Goal: Navigation & Orientation: Find specific page/section

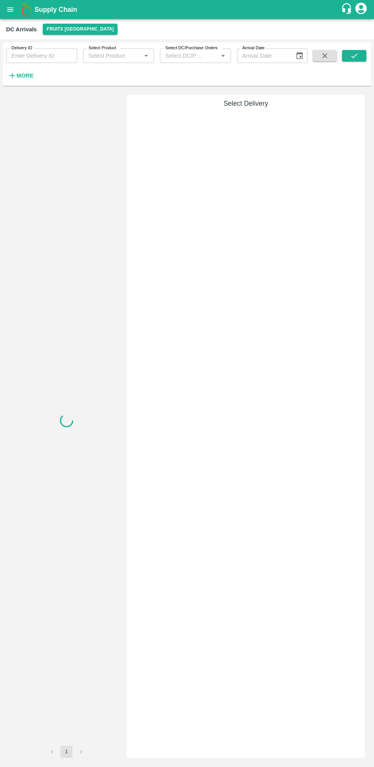
click at [10, 9] on icon "open drawer" at bounding box center [10, 9] width 6 height 4
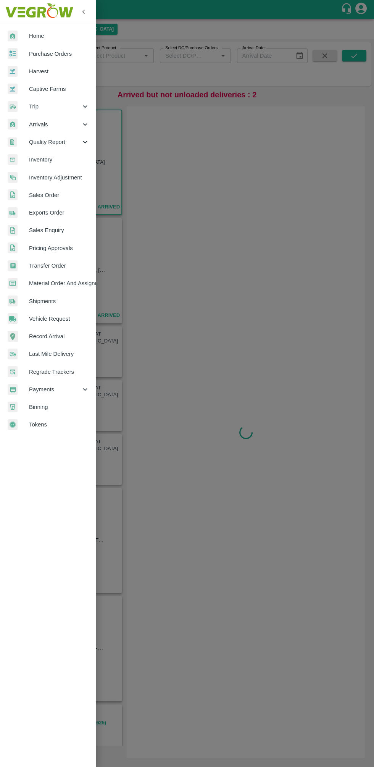
click at [276, 431] on div at bounding box center [187, 383] width 374 height 767
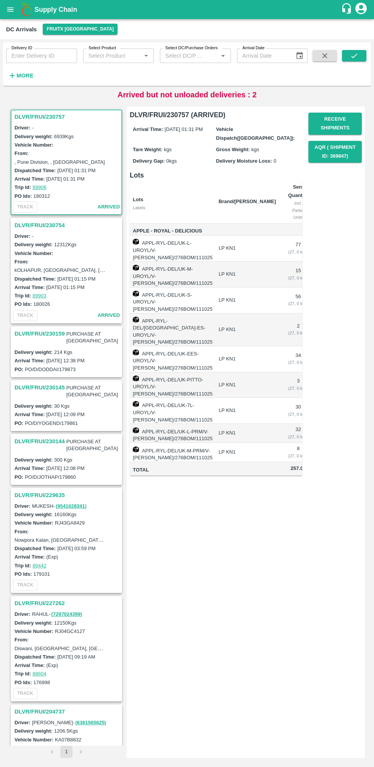
scroll to position [0, 47]
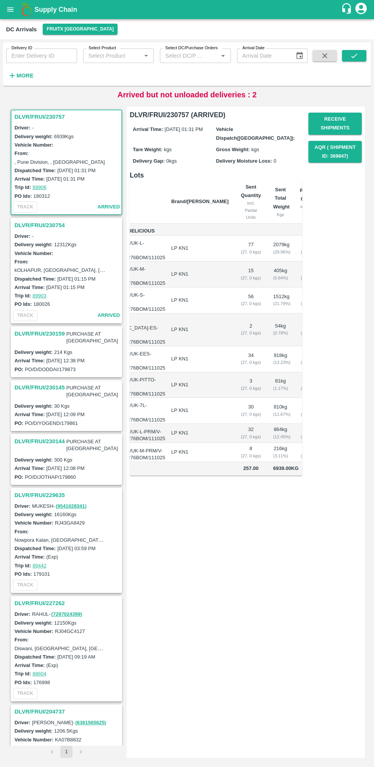
click at [35, 223] on h3 "DLVR/FRUI/230754" at bounding box center [68, 225] width 106 height 10
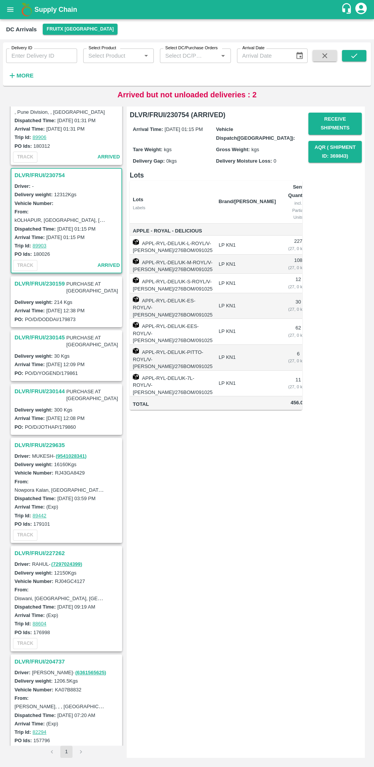
click at [53, 280] on h3 "DLVR/FRUI/230159" at bounding box center [40, 284] width 50 height 10
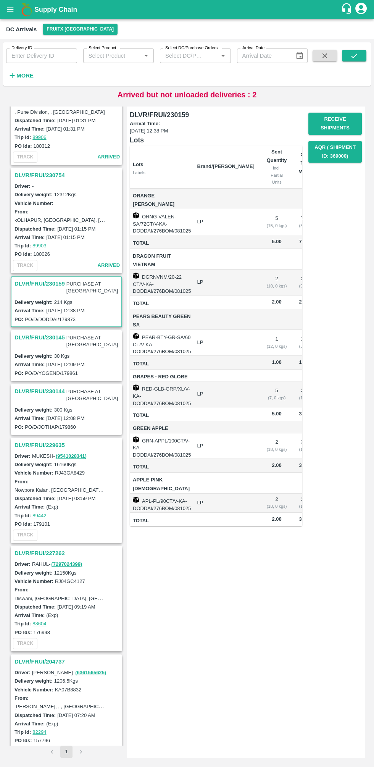
click at [54, 332] on h3 "DLVR/FRUI/230145" at bounding box center [40, 337] width 50 height 10
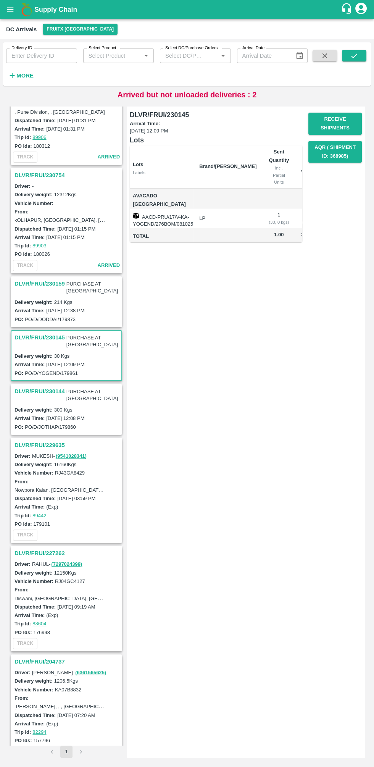
click at [49, 386] on h3 "DLVR/FRUI/230144" at bounding box center [40, 391] width 50 height 10
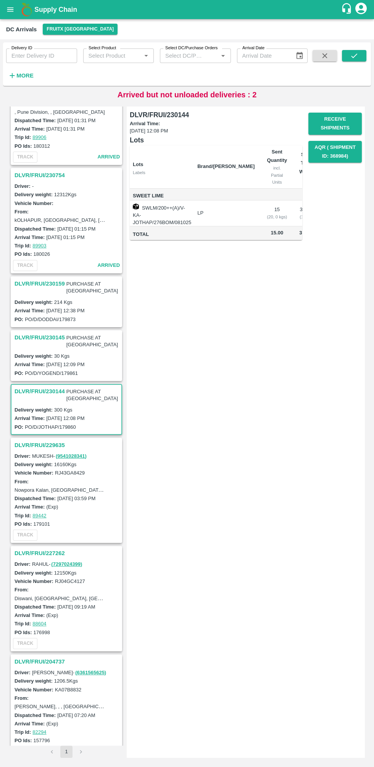
click at [61, 440] on h3 "DLVR/FRUI/229635" at bounding box center [68, 445] width 106 height 10
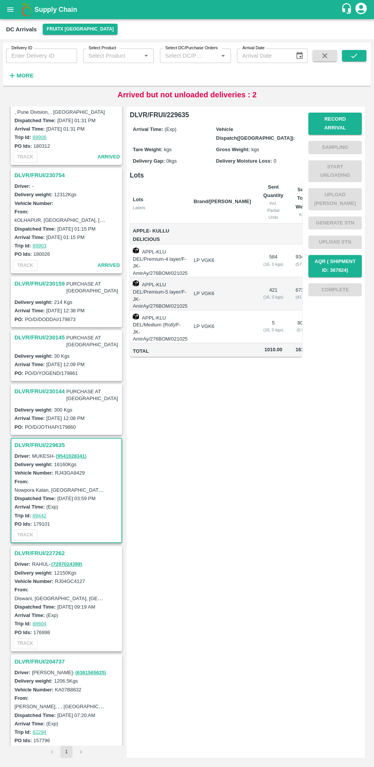
click at [53, 548] on h3 "DLVR/FRUI/227262" at bounding box center [68, 553] width 106 height 10
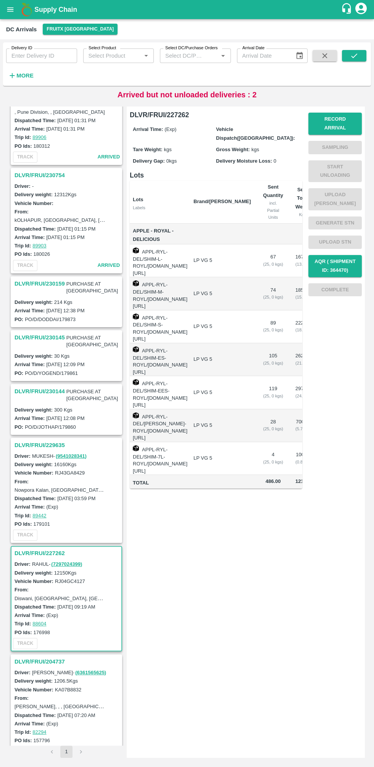
scroll to position [0, 43]
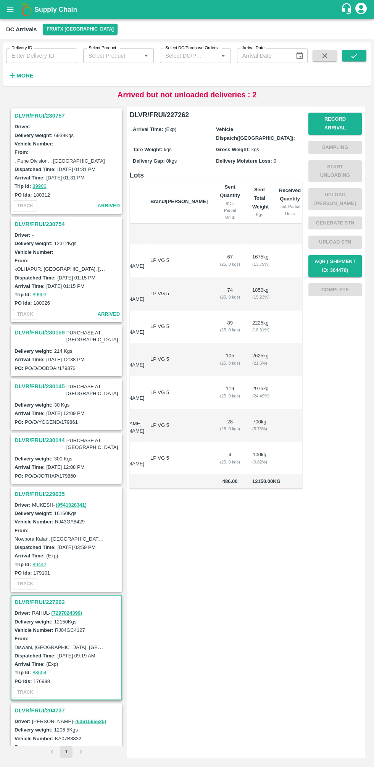
click at [59, 489] on h3 "DLVR/FRUI/229635" at bounding box center [68, 494] width 106 height 10
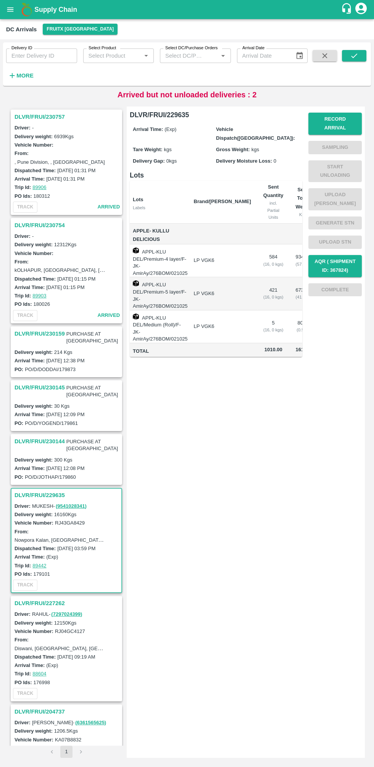
click at [52, 118] on h3 "DLVR/FRUI/230757" at bounding box center [68, 117] width 106 height 10
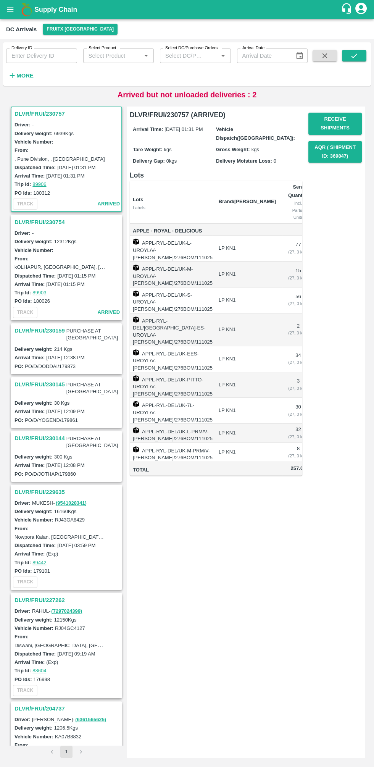
click at [50, 220] on h3 "DLVR/FRUI/230754" at bounding box center [68, 222] width 106 height 10
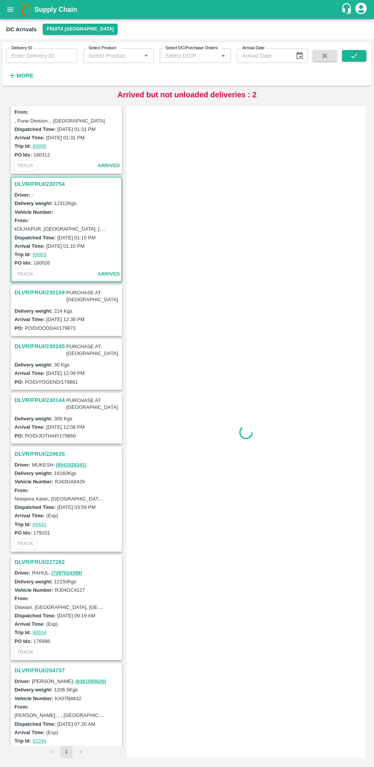
scroll to position [50, 0]
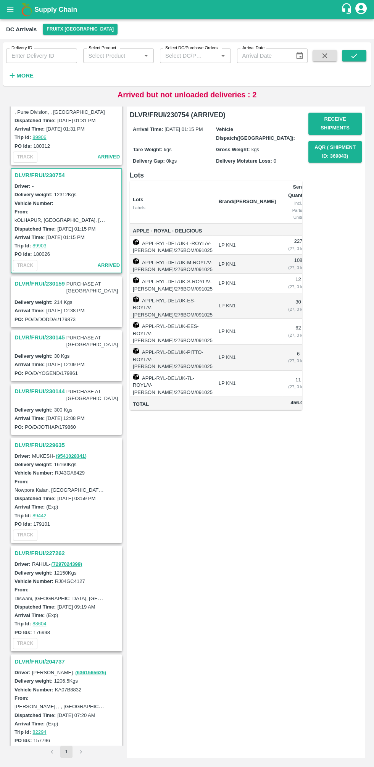
click at [53, 280] on h3 "DLVR/FRUI/230159" at bounding box center [40, 284] width 50 height 10
